Goal: Navigation & Orientation: Find specific page/section

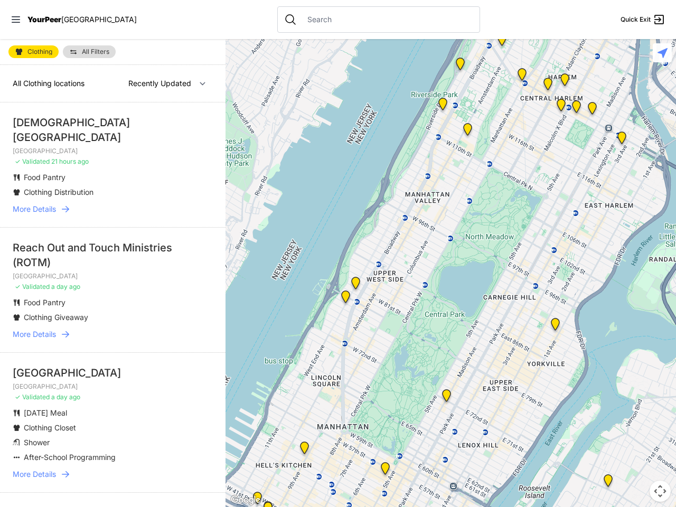
click at [16, 20] on icon at bounding box center [16, 19] width 8 height 6
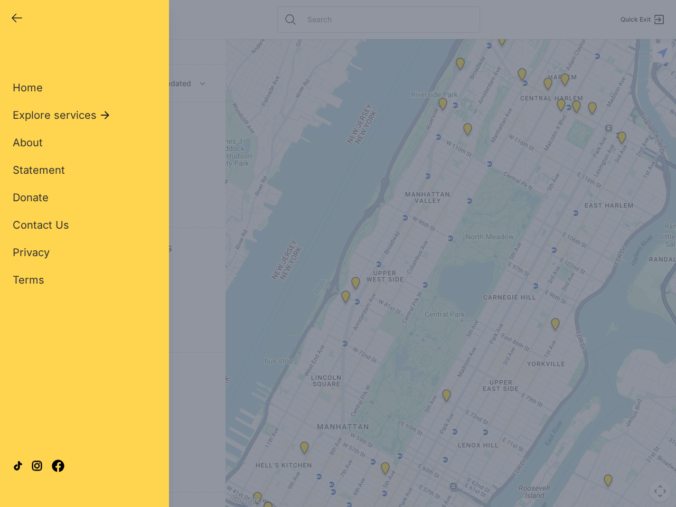
click at [451, 273] on div "Close panel YourPeer [GEOGRAPHIC_DATA] Quick Exit Single Adult Families Soup Ki…" at bounding box center [338, 253] width 676 height 507
click at [460, 66] on div "Close panel YourPeer [GEOGRAPHIC_DATA] Quick Exit Single Adult Families Soup Ki…" at bounding box center [338, 253] width 676 height 507
click at [502, 42] on div "Close panel YourPeer [GEOGRAPHIC_DATA] Quick Exit Single Adult Families Soup Ki…" at bounding box center [338, 253] width 676 height 507
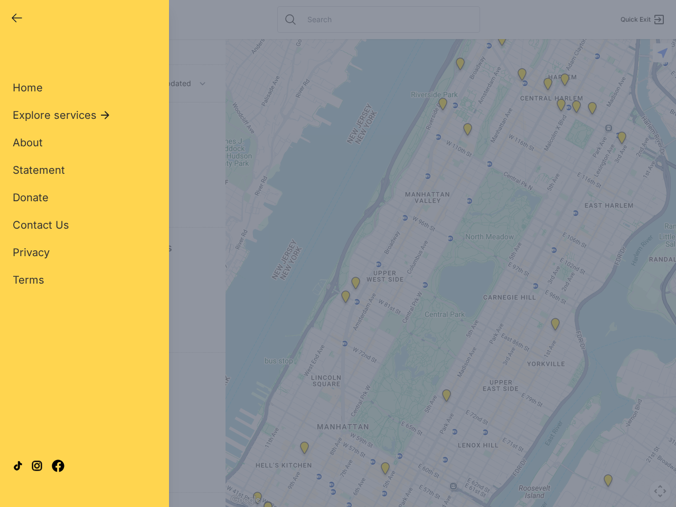
click at [522, 77] on div "Close panel YourPeer [GEOGRAPHIC_DATA] Quick Exit Single Adult Families Soup Ki…" at bounding box center [338, 253] width 676 height 507
click at [548, 86] on div "Close panel YourPeer [GEOGRAPHIC_DATA] Quick Exit Single Adult Families Soup Ki…" at bounding box center [338, 253] width 676 height 507
click at [622, 140] on div "Close panel YourPeer [GEOGRAPHIC_DATA] Quick Exit Single Adult Families Soup Ki…" at bounding box center [338, 253] width 676 height 507
click at [555, 326] on div "Close panel YourPeer [GEOGRAPHIC_DATA] Quick Exit Single Adult Families Soup Ki…" at bounding box center [338, 253] width 676 height 507
